Goal: Information Seeking & Learning: Check status

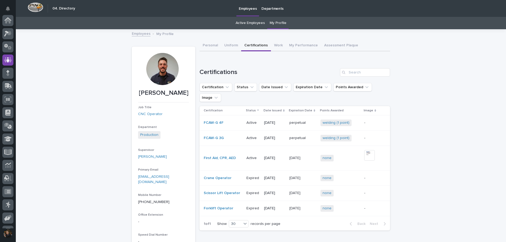
click at [15, 25] on div at bounding box center [8, 122] width 16 height 214
click at [7, 30] on div at bounding box center [7, 33] width 11 height 11
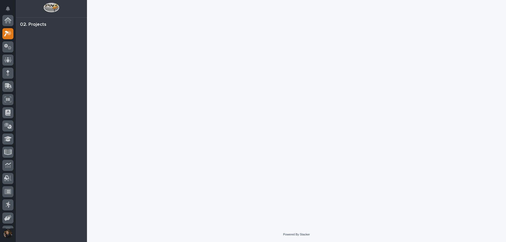
scroll to position [13, 0]
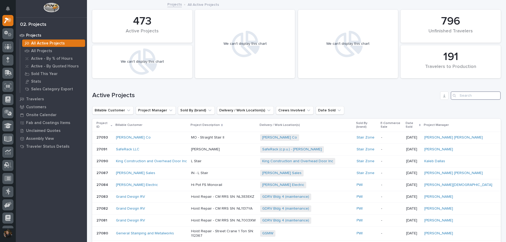
click at [470, 93] on input "Search" at bounding box center [476, 95] width 50 height 8
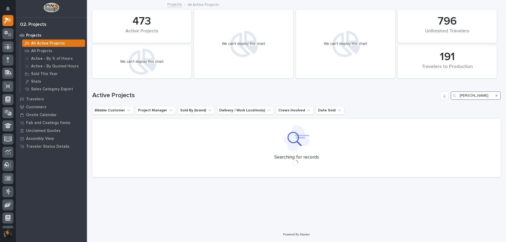
type input "zook"
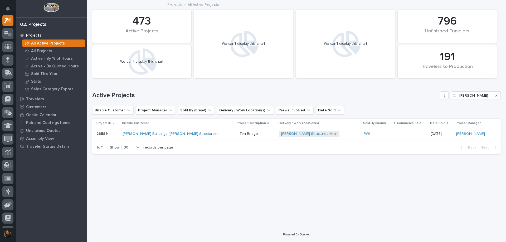
click at [192, 136] on div "Zook Buildings (Stoltzfus Structures)" at bounding box center [178, 134] width 110 height 9
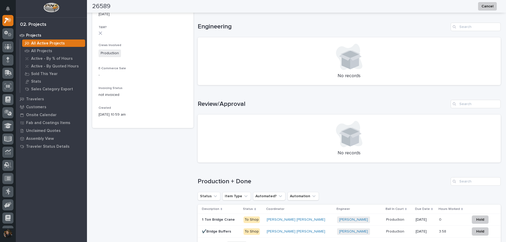
scroll to position [309, 0]
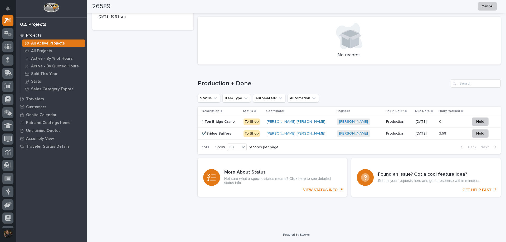
click at [240, 120] on p at bounding box center [221, 122] width 38 height 4
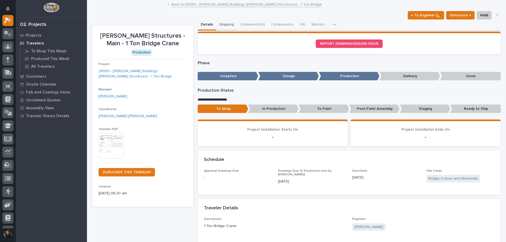
click at [227, 21] on button "Shipping" at bounding box center [226, 25] width 21 height 11
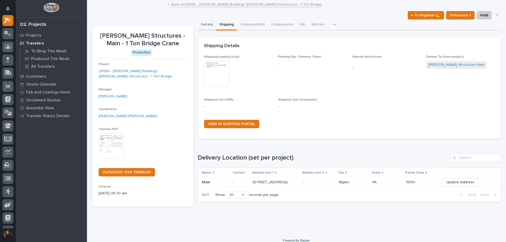
click at [211, 25] on button "Details" at bounding box center [207, 25] width 18 height 11
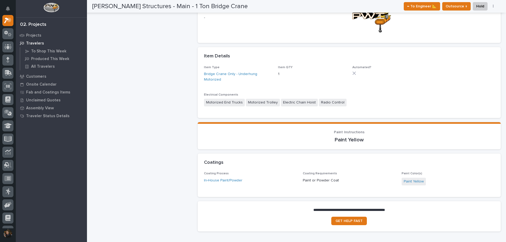
scroll to position [264, 0]
